Goal: Find specific page/section

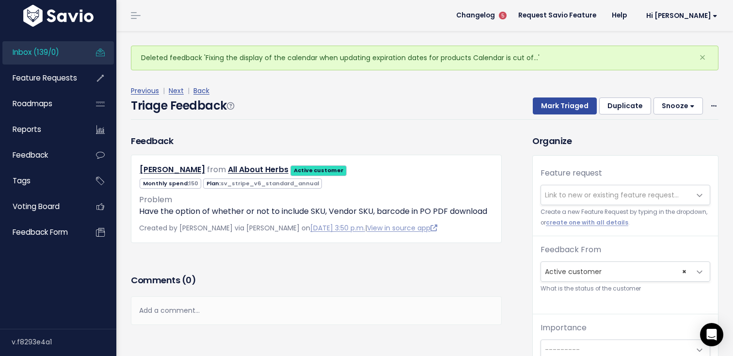
click at [55, 57] on link "Inbox (139/0)" at bounding box center [41, 52] width 78 height 22
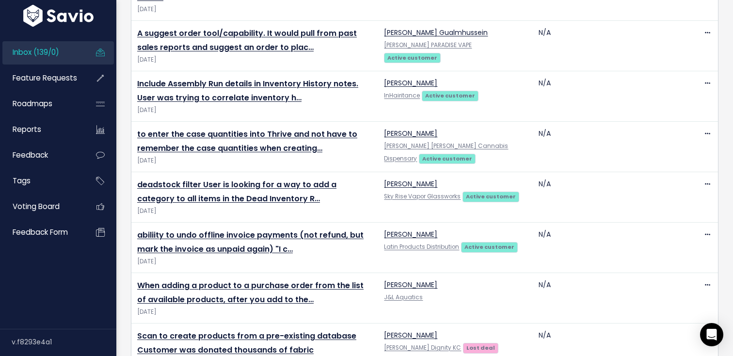
scroll to position [2263, 0]
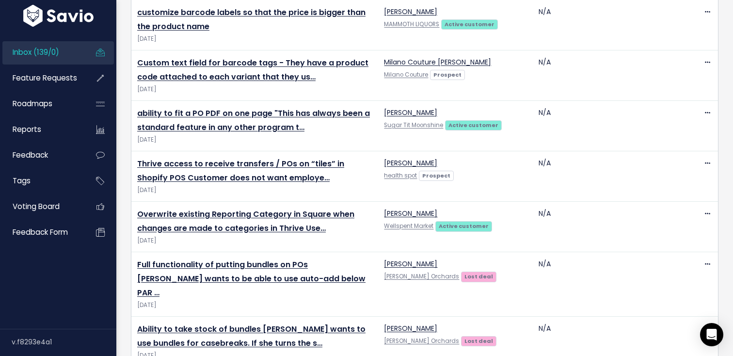
scroll to position [260, 0]
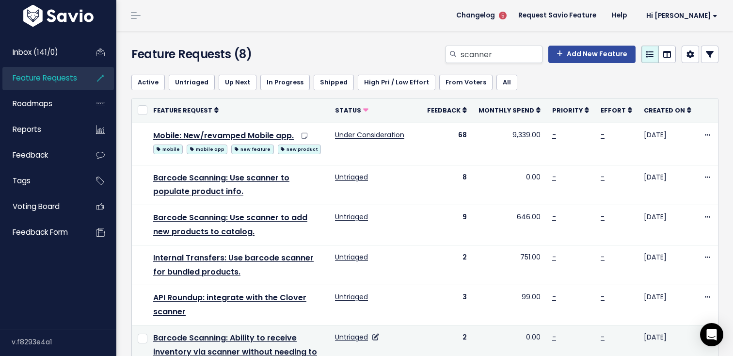
scroll to position [40, 0]
